Goal: Task Accomplishment & Management: Manage account settings

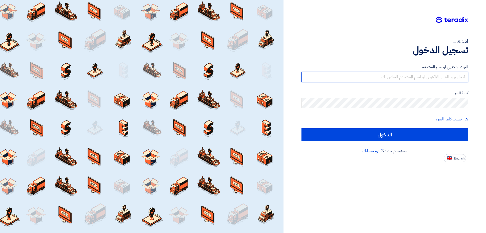
drag, startPoint x: 351, startPoint y: 71, endPoint x: 350, endPoint y: 76, distance: 5.6
click at [351, 71] on div "البريد الإلكتروني او اسم المستخدم" at bounding box center [385, 73] width 167 height 18
type input "[EMAIL_ADDRESS][DOMAIN_NAME]"
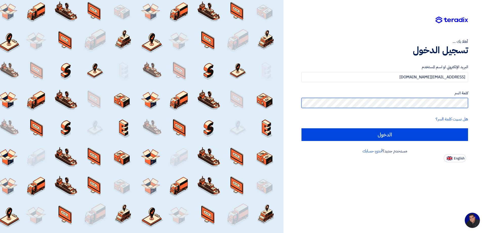
click at [302, 128] on input "الدخول" at bounding box center [385, 134] width 167 height 13
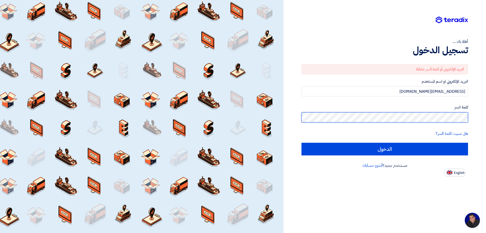
click at [479, 113] on div "أهلا بك ... تسجيل الدخول البريد الإلكتروني أو كلمة السر خاطئة البريد الإلكتروني…" at bounding box center [384, 88] width 195 height 176
click at [302, 143] on input "الدخول" at bounding box center [385, 149] width 167 height 13
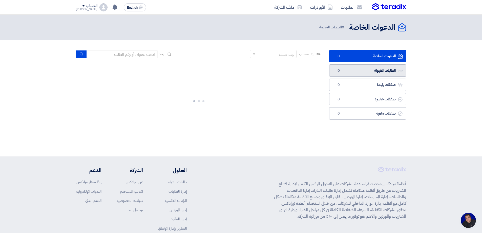
click at [367, 66] on link "الطلبات المقبولة الطلبات المقبولة 0" at bounding box center [367, 70] width 77 height 12
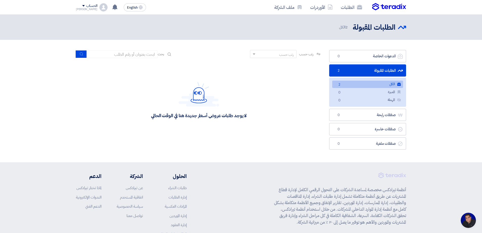
click at [365, 83] on link "الكل الكل 2" at bounding box center [367, 84] width 71 height 7
